Goal: Check status: Check status

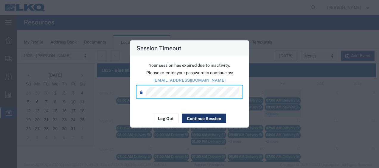
click at [214, 117] on button "Continue Session" at bounding box center [204, 119] width 44 height 10
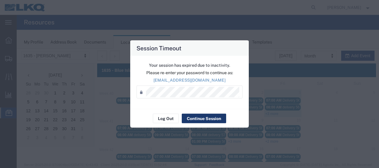
click at [195, 117] on button "Continue Session" at bounding box center [204, 119] width 44 height 10
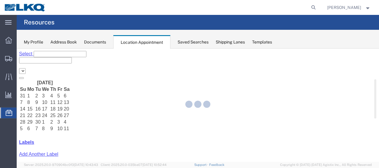
select select "27578"
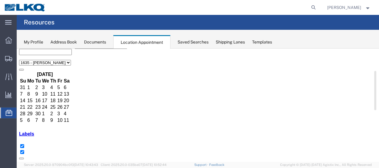
scroll to position [30, 0]
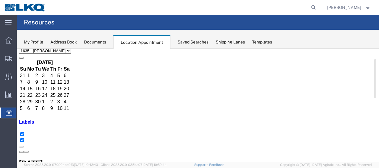
scroll to position [30, 0]
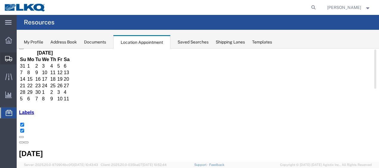
click at [0, 0] on span "Shipment Manager" at bounding box center [0, 0] width 0 height 0
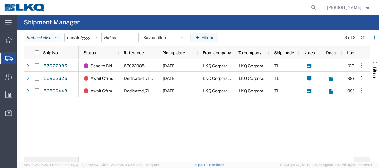
click at [62, 36] on button "Status: Active" at bounding box center [43, 38] width 38 height 10
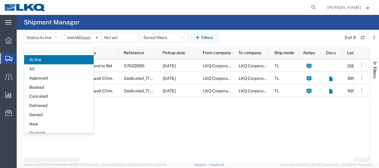
click at [55, 85] on span "Booked" at bounding box center [58, 87] width 69 height 9
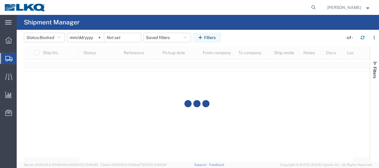
click at [73, 37] on input "2025-09-03" at bounding box center [85, 37] width 37 height 9
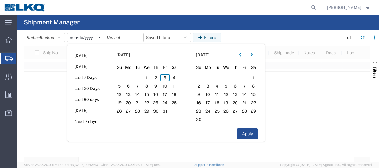
type input "2025-10-03"
click at [165, 79] on span "3" at bounding box center [164, 77] width 9 height 7
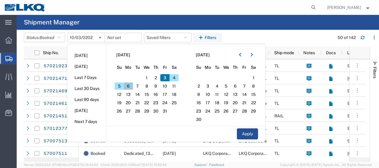
click at [131, 86] on span "6" at bounding box center [128, 86] width 9 height 7
click at [242, 132] on button "Apply" at bounding box center [247, 133] width 21 height 11
type input "2025-10-06"
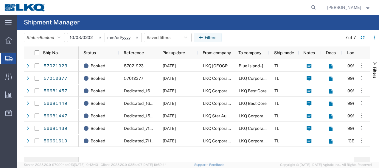
click at [368, 8] on strong "button" at bounding box center [367, 7] width 5 height 2
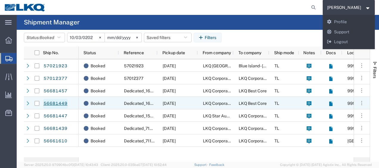
click at [58, 104] on link "56681449" at bounding box center [55, 104] width 24 height 10
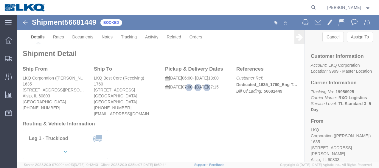
drag, startPoint x: 67, startPoint y: 23, endPoint x: 84, endPoint y: 38, distance: 22.4
click at [84, 38] on div at bounding box center [198, 88] width 362 height 147
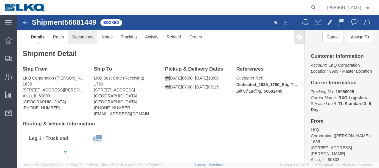
click link "Documents"
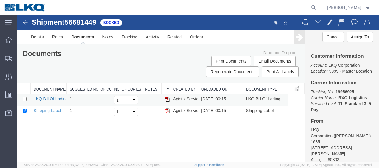
click at [52, 98] on link "LKQ Bill Of Lading" at bounding box center [51, 99] width 34 height 5
click at [25, 23] on img at bounding box center [25, 22] width 7 height 7
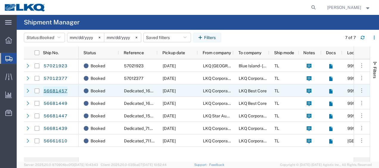
click at [61, 91] on link "56681457" at bounding box center [55, 91] width 24 height 10
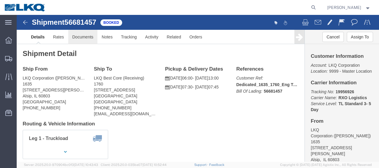
click link "Documents"
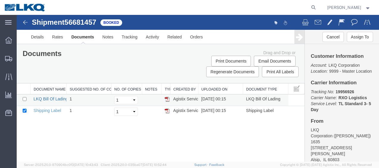
click at [46, 99] on link "LKQ Bill Of Lading" at bounding box center [51, 99] width 34 height 5
click at [22, 21] on img at bounding box center [25, 22] width 7 height 7
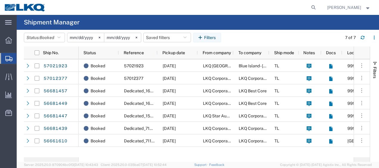
click at [368, 9] on span "Robert Benette" at bounding box center [349, 7] width 44 height 7
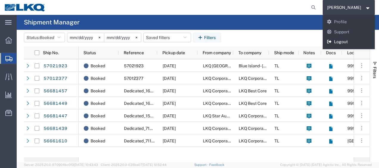
click at [344, 43] on link "Logout" at bounding box center [349, 42] width 52 height 10
